Goal: Consume media (video, audio): Watch videos, listen to music or podcasts

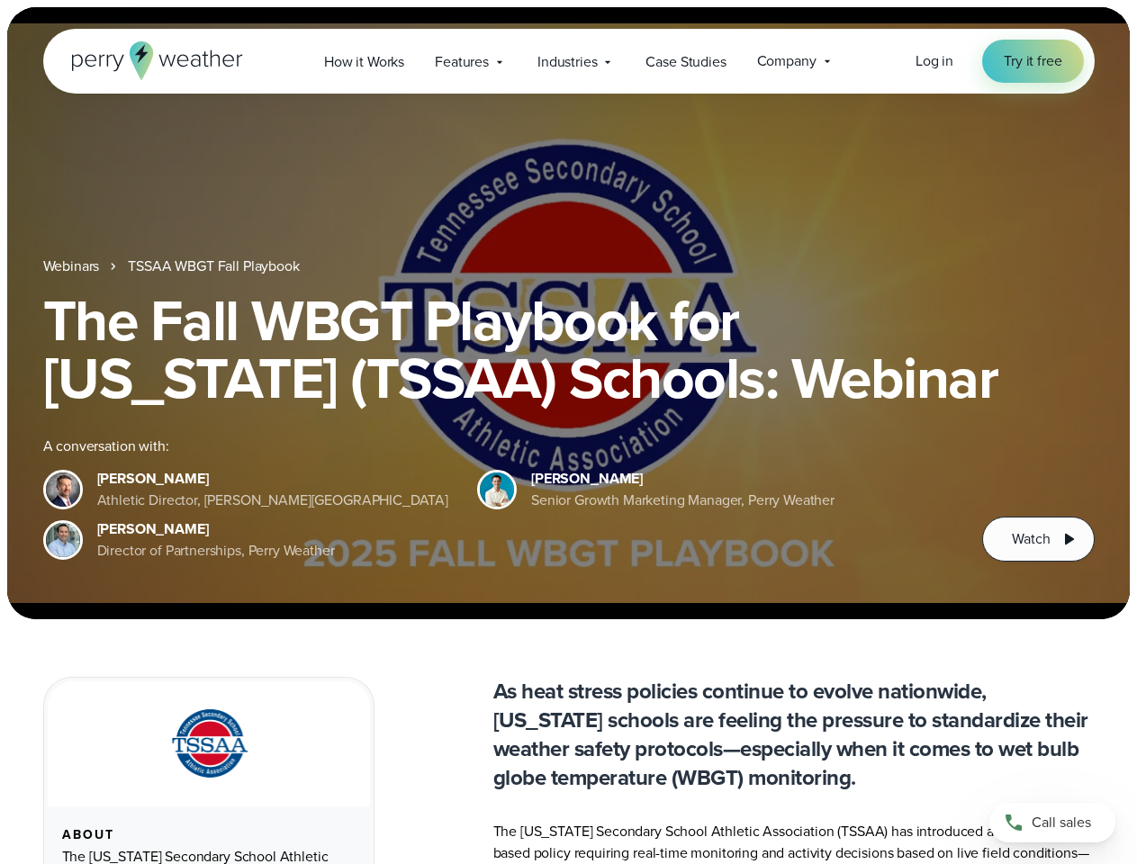
click at [568, 432] on div "The Fall WBGT Playbook for [US_STATE] (TSSAA) Schools: Webinar A conversation w…" at bounding box center [569, 427] width 1052 height 270
click at [568, 61] on span "Industries" at bounding box center [566, 62] width 59 height 22
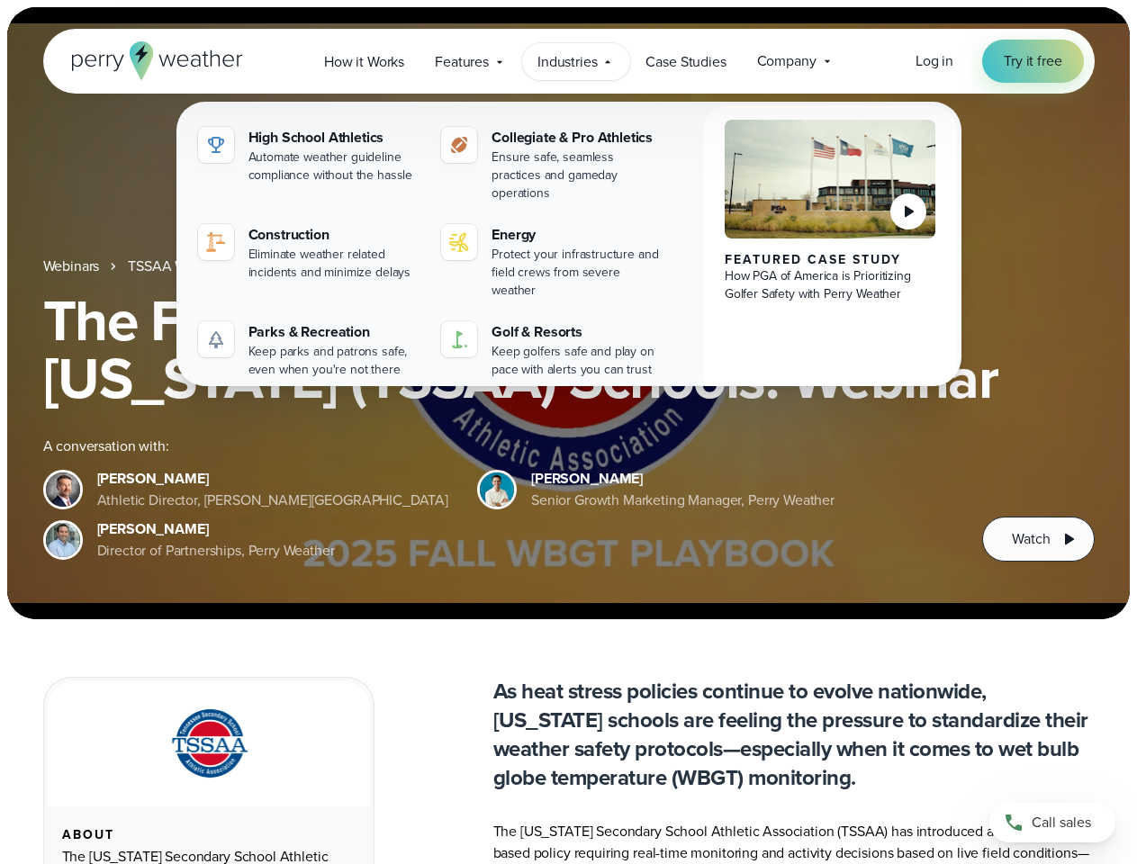
click at [568, 313] on h1 "The Fall WBGT Playbook for [US_STATE] (TSSAA) Schools: Webinar" at bounding box center [569, 349] width 1052 height 115
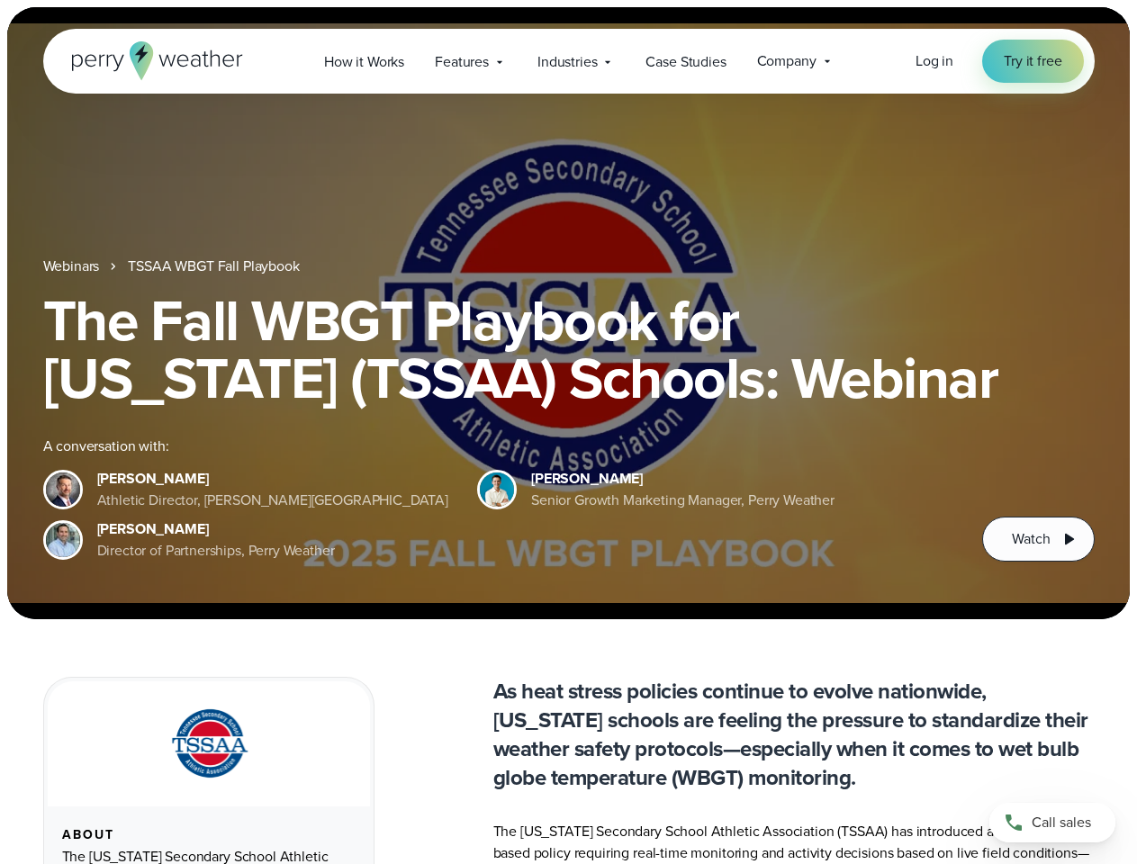
click at [215, 266] on link "TSSAA WBGT Fall Playbook" at bounding box center [213, 267] width 171 height 22
click at [1038, 539] on span "Watch" at bounding box center [1031, 539] width 38 height 22
